Goal: Find specific page/section: Find specific page/section

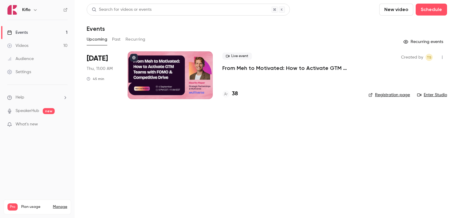
click at [233, 68] on p "From Meh to Motivated: How to Activate GTM Teams with FOMO & Competitive Drive" at bounding box center [291, 68] width 137 height 7
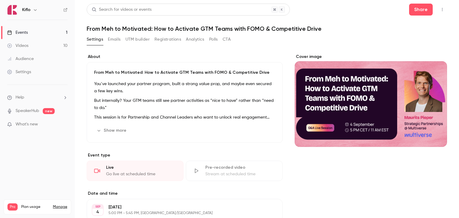
click at [142, 40] on button "UTM builder" at bounding box center [138, 40] width 24 height 10
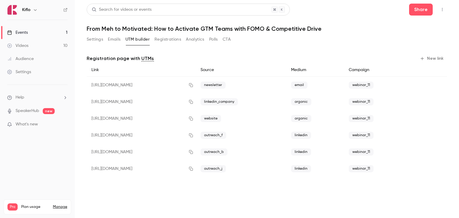
click at [173, 38] on button "Registrations" at bounding box center [168, 40] width 27 height 10
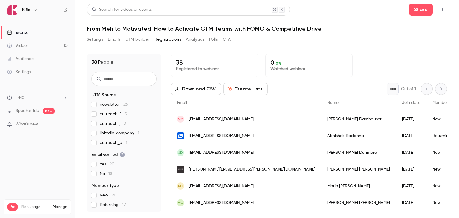
click at [24, 31] on div "Events" at bounding box center [17, 33] width 21 height 6
